Goal: Communication & Community: Connect with others

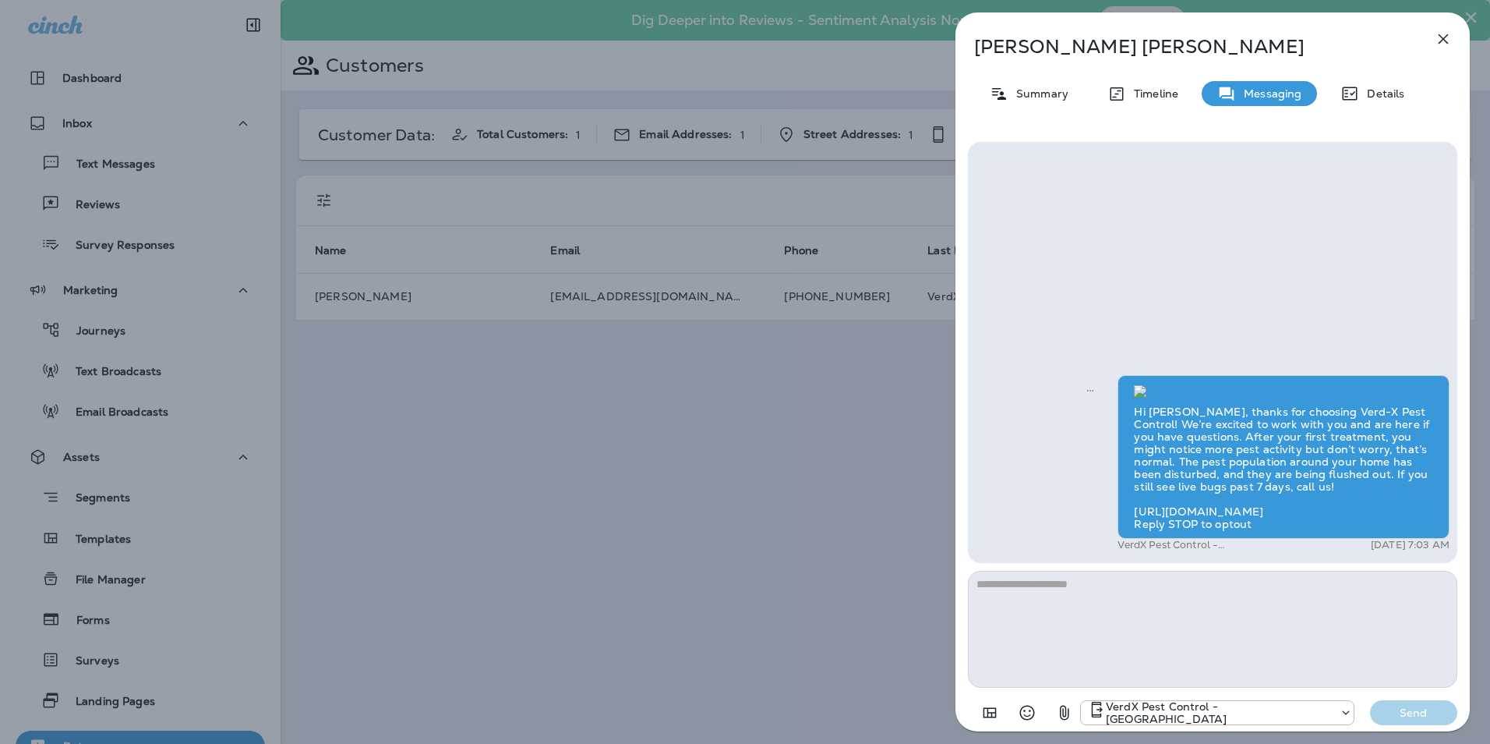
scroll to position [288, 0]
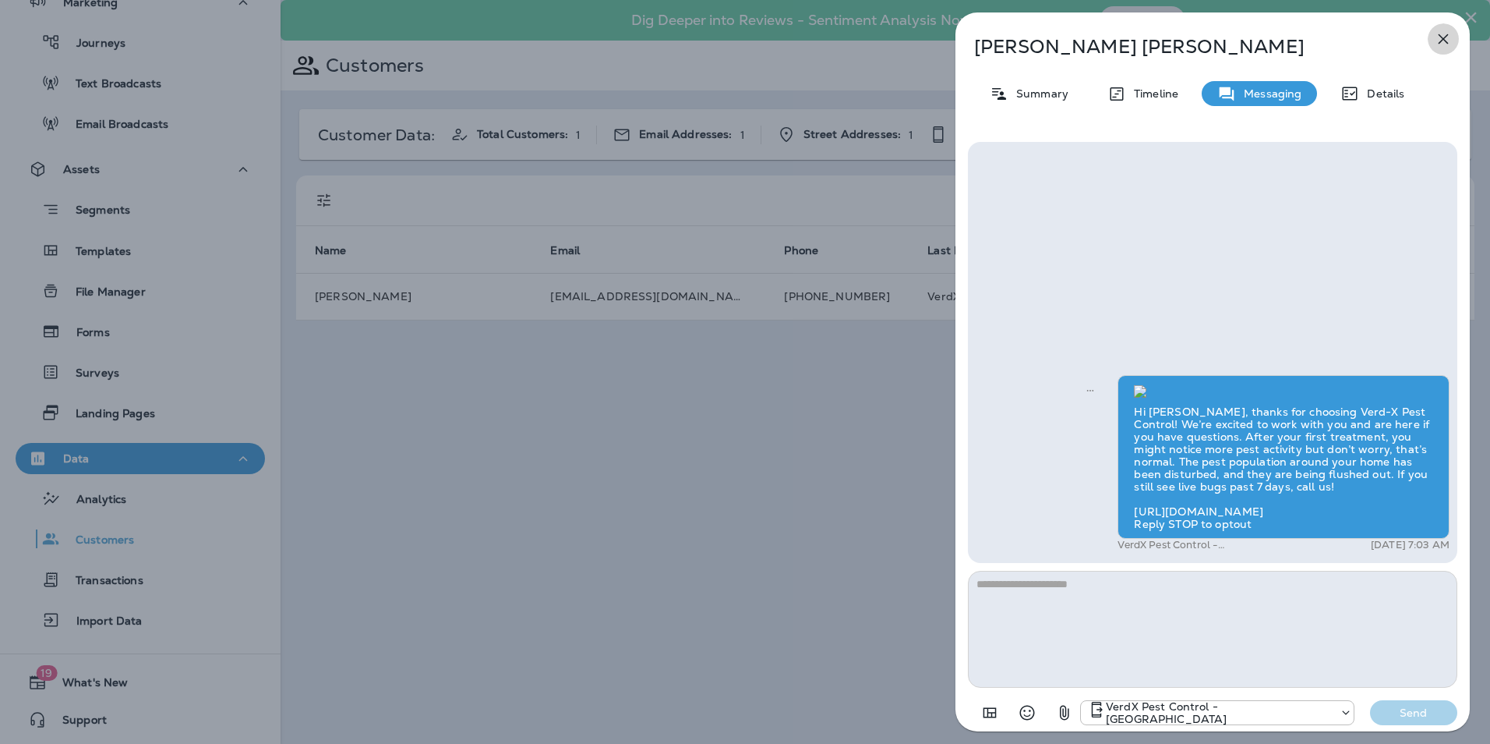
click at [1443, 39] on icon "button" at bounding box center [1444, 39] width 10 height 10
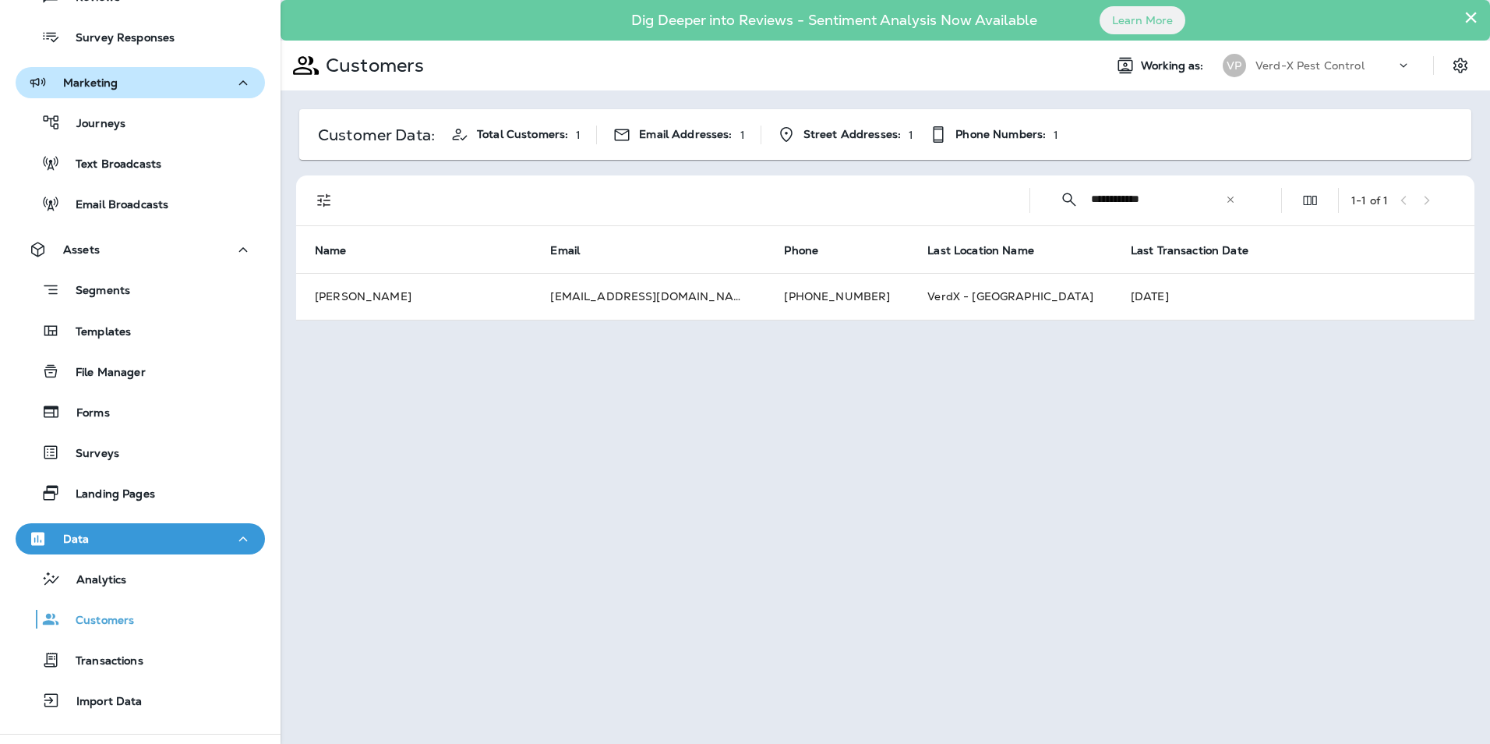
scroll to position [54, 0]
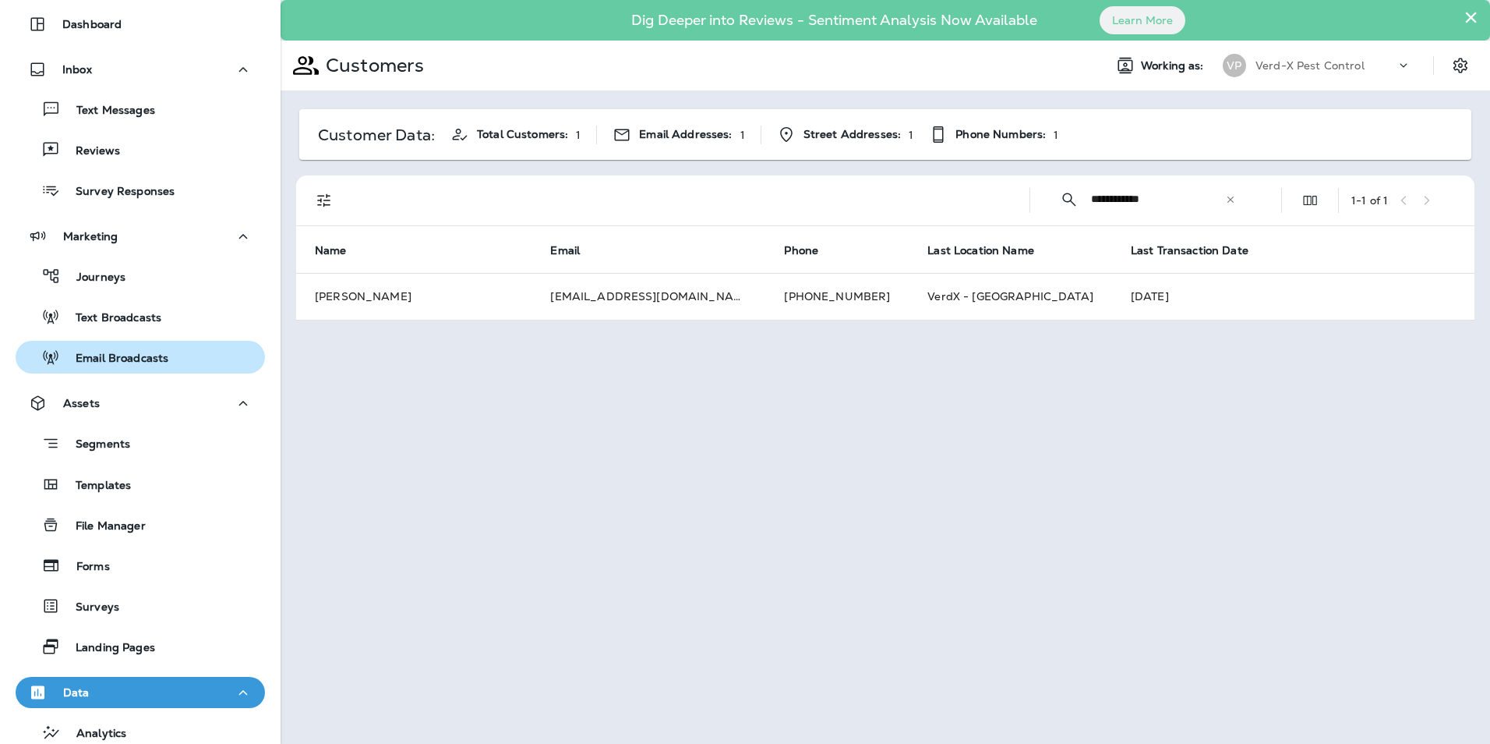
click at [101, 358] on p "Email Broadcasts" at bounding box center [114, 359] width 108 height 15
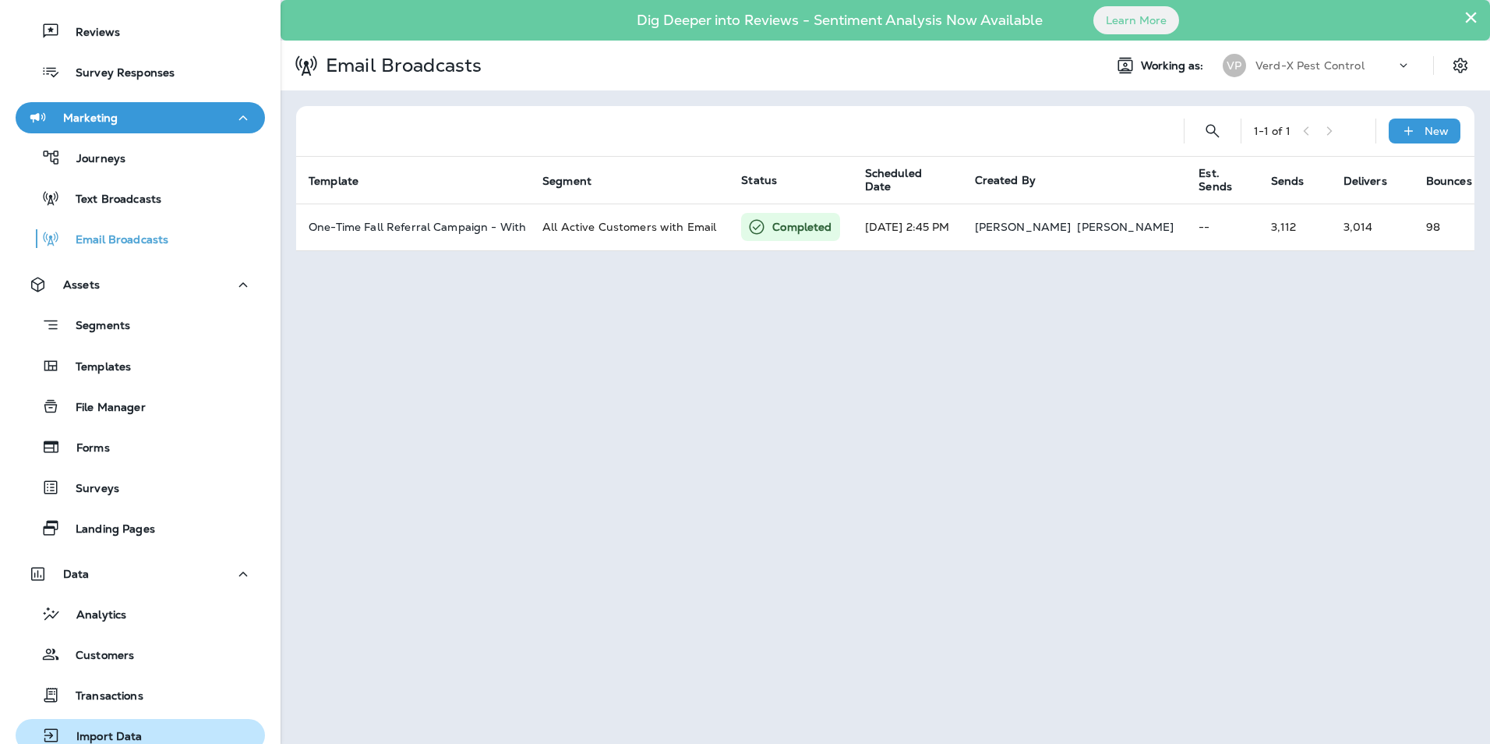
scroll to position [288, 0]
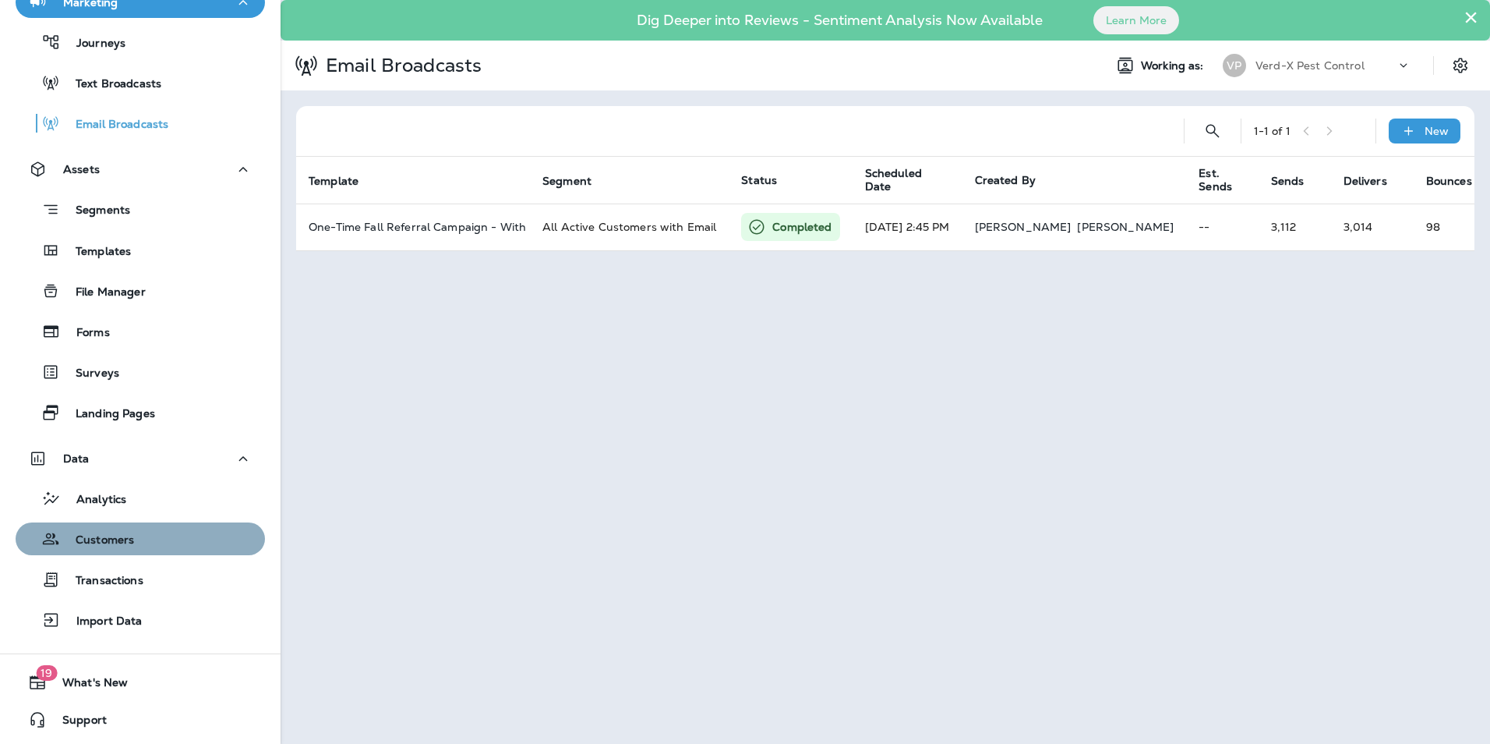
click at [175, 540] on div "Customers" at bounding box center [140, 538] width 237 height 23
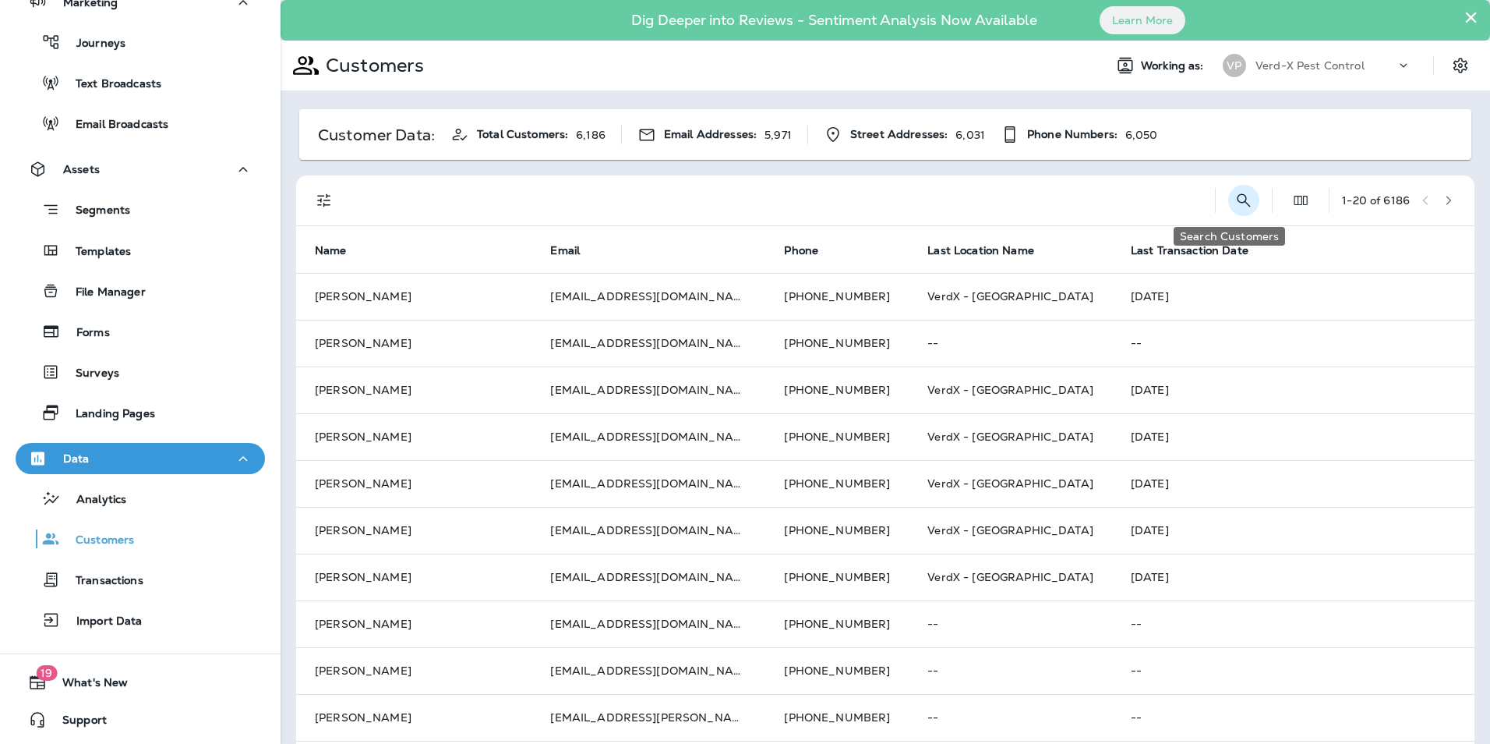
click at [1235, 196] on icon "Search Customers" at bounding box center [1244, 200] width 19 height 19
type input "**********"
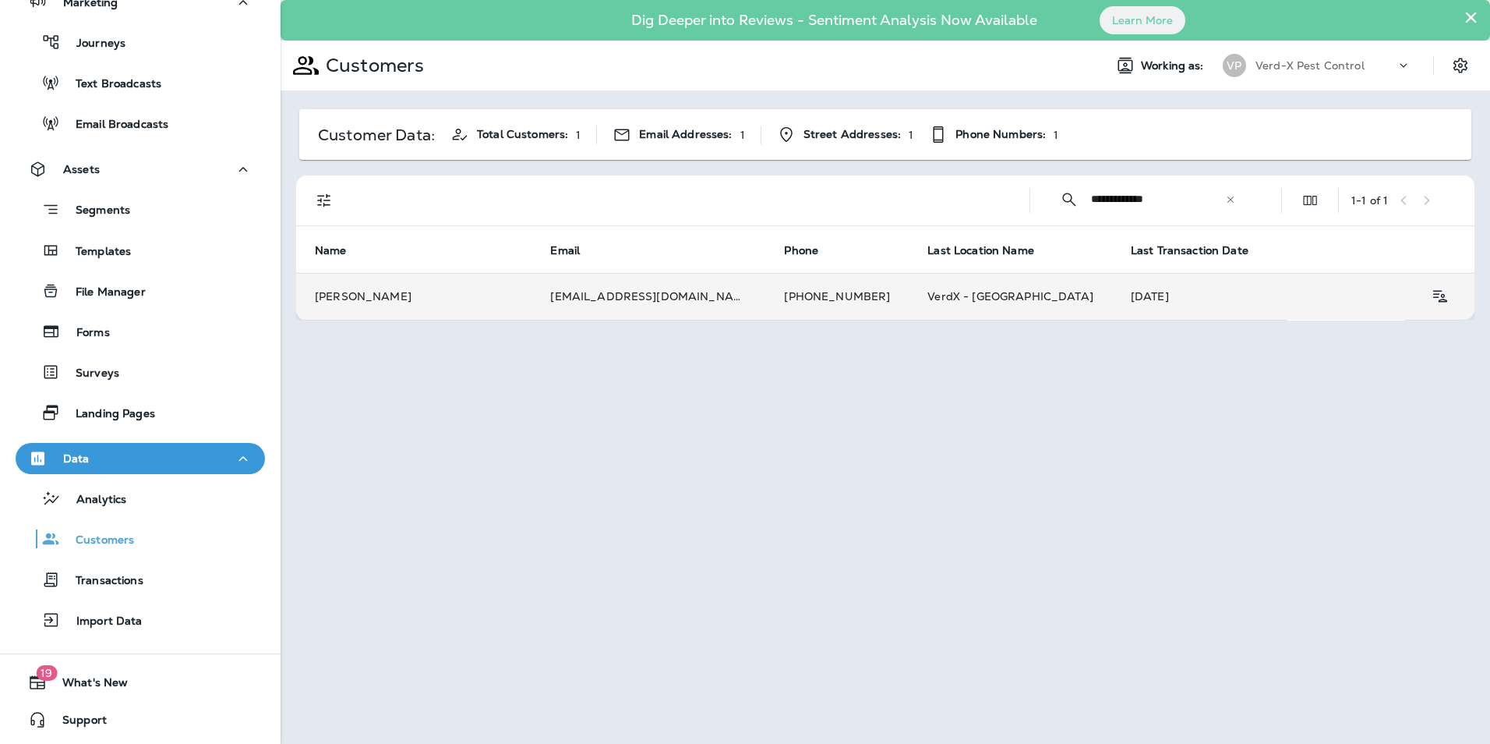
click at [765, 296] on td "[PHONE_NUMBER]" at bounding box center [836, 296] width 143 height 47
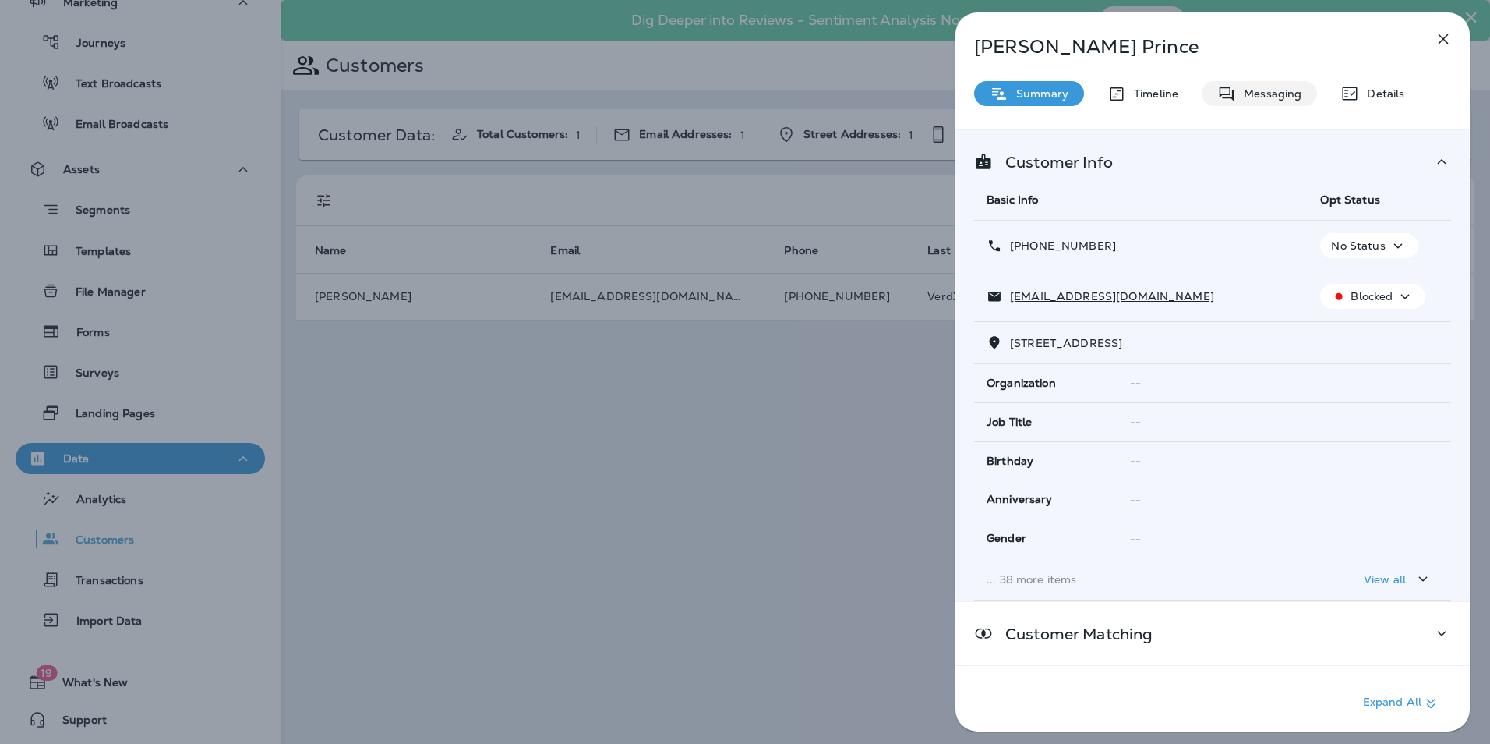
click at [1292, 100] on p "Messaging" at bounding box center [1268, 93] width 65 height 12
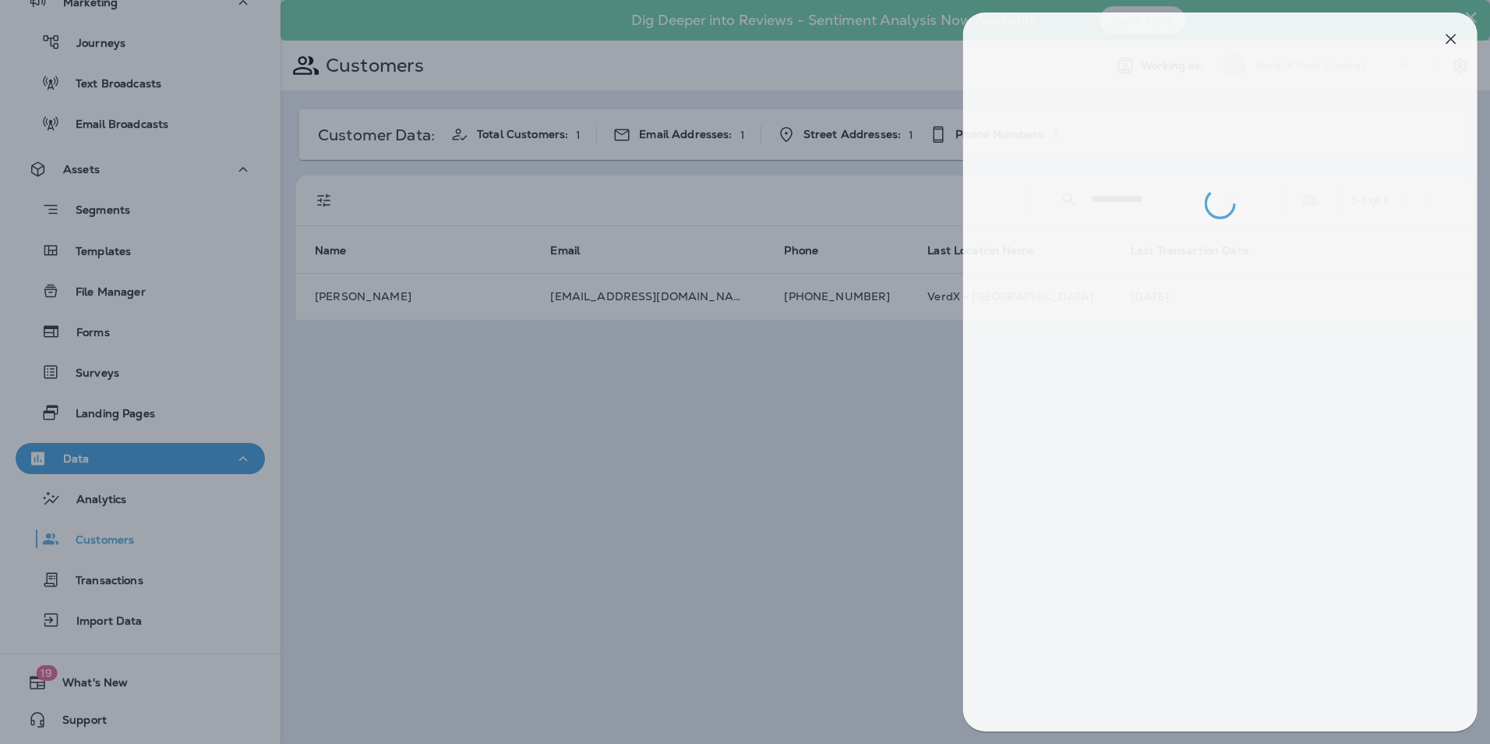
click at [853, 406] on div at bounding box center [753, 372] width 1490 height 744
